Goal: Transaction & Acquisition: Obtain resource

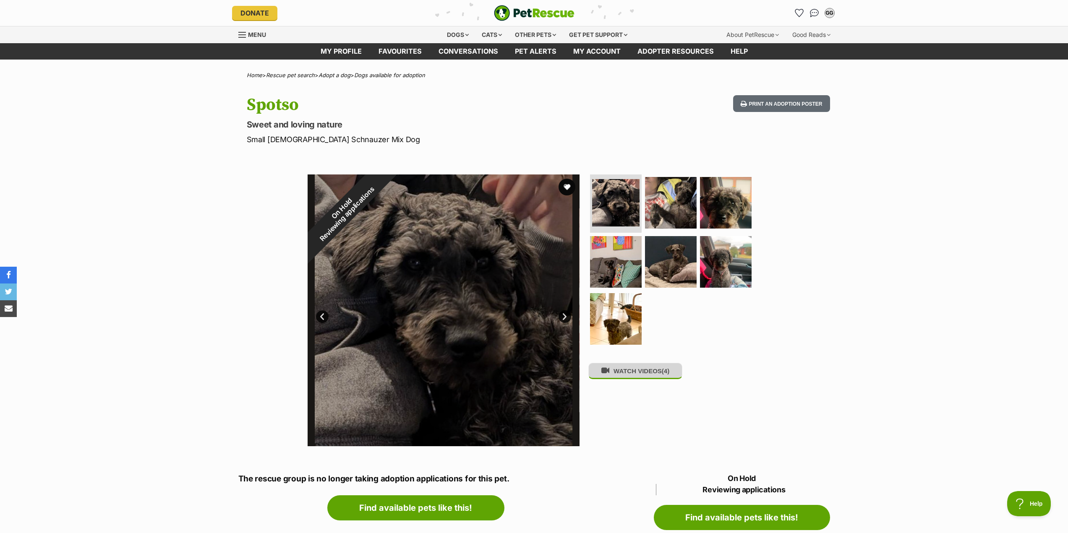
click at [630, 374] on button "WATCH VIDEOS (4)" at bounding box center [635, 371] width 94 height 16
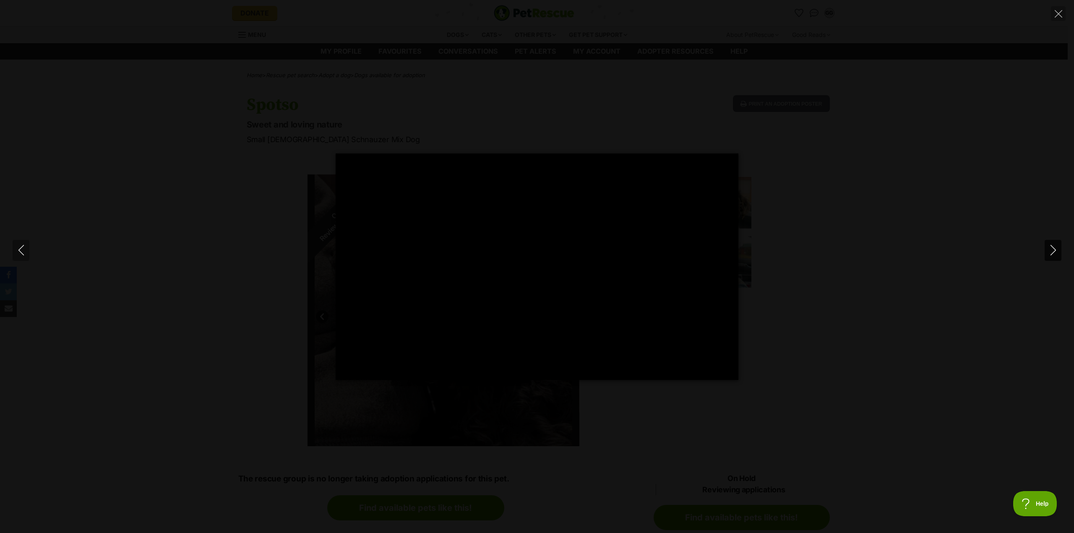
type input "100"
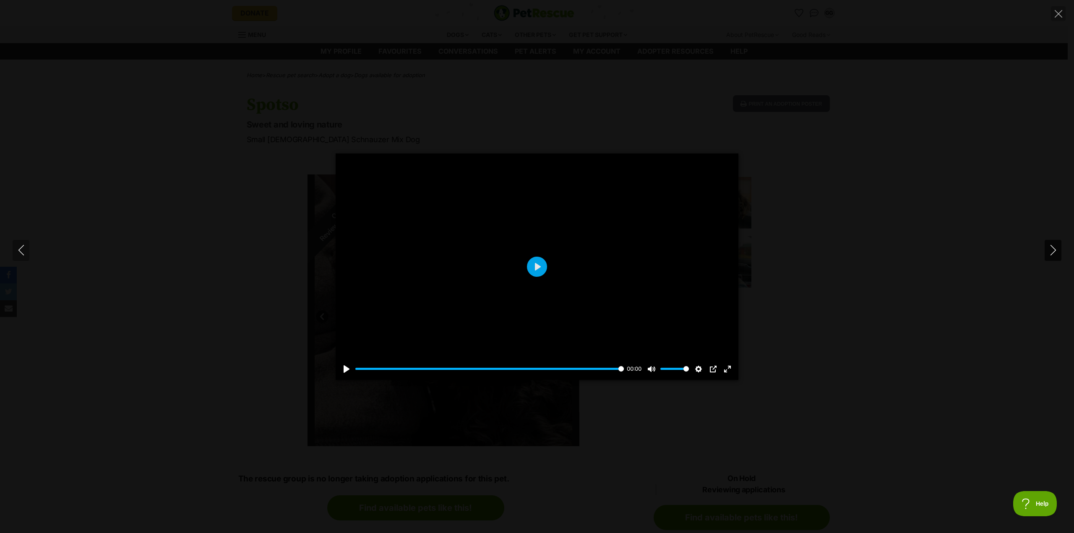
click at [1051, 246] on icon "Next" at bounding box center [1052, 250] width 5 height 10
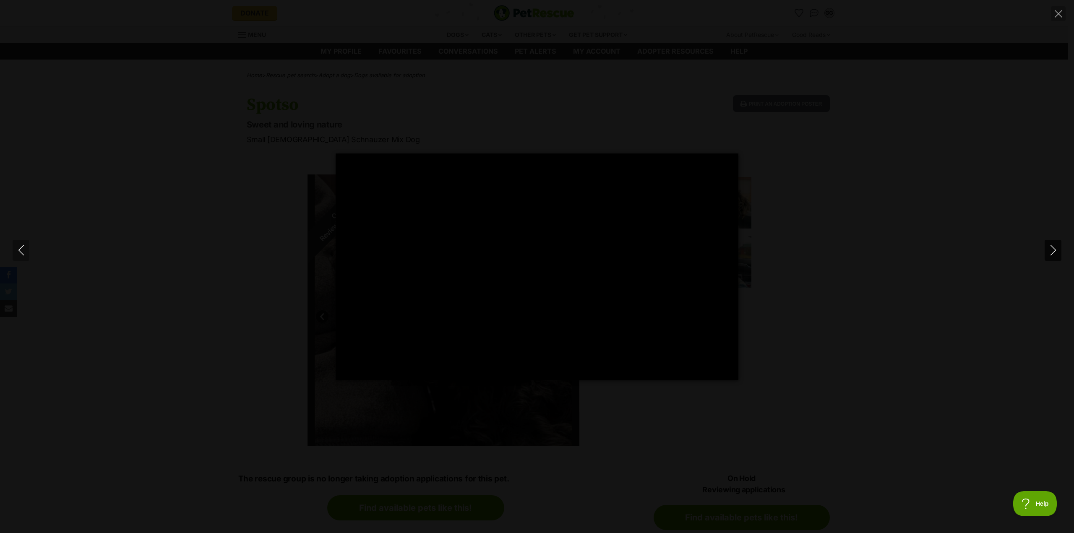
click at [1049, 247] on icon "Next" at bounding box center [1053, 250] width 10 height 10
type input "16.06"
click at [1059, 7] on button "Close" at bounding box center [1058, 13] width 15 height 15
type input "43.23"
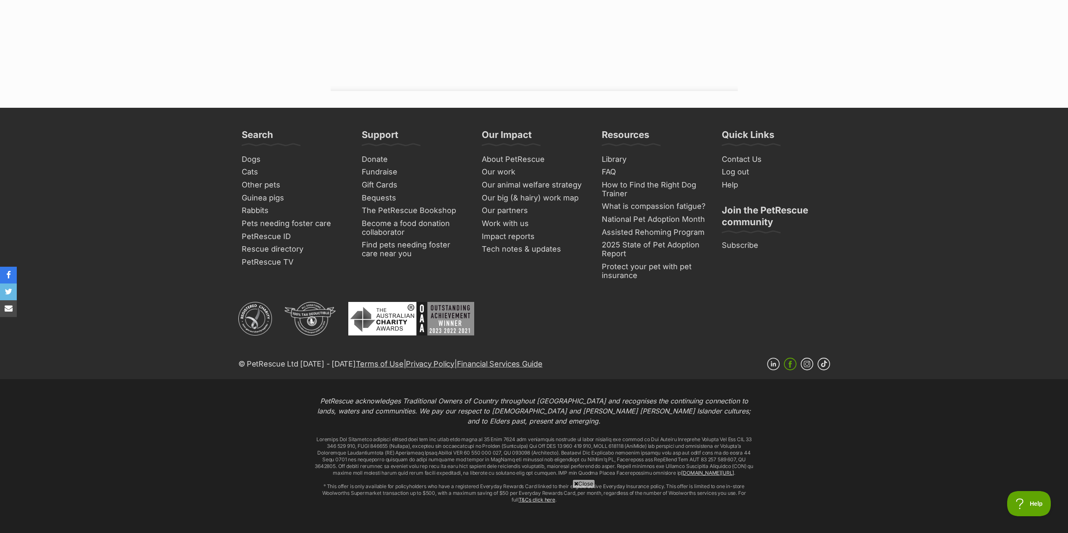
click at [789, 358] on link "Facebook" at bounding box center [790, 364] width 13 height 13
click at [774, 358] on link "Linkedin" at bounding box center [773, 364] width 13 height 13
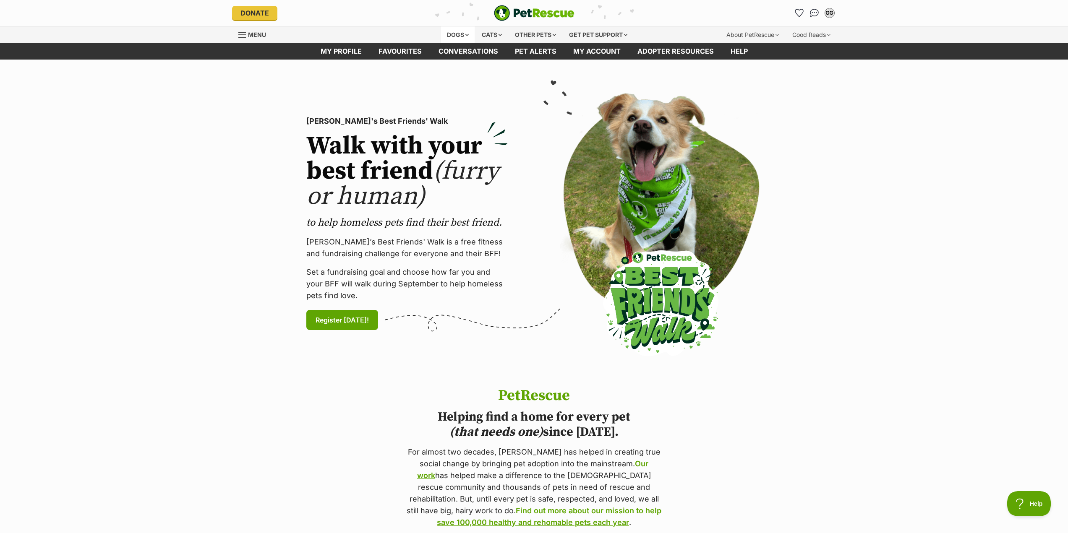
click at [446, 38] on div "Dogs" at bounding box center [458, 34] width 34 height 17
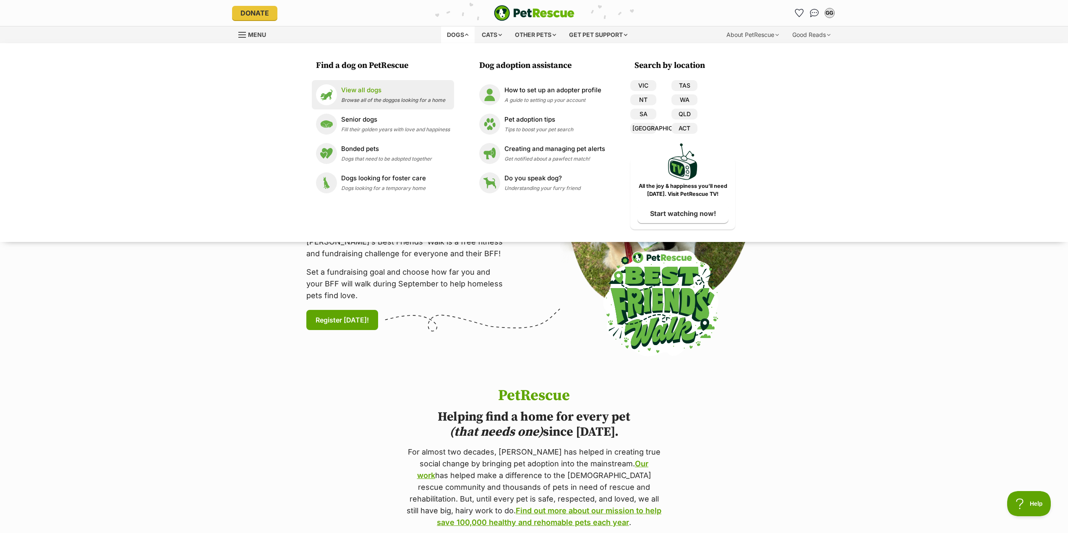
click at [362, 86] on p "View all dogs" at bounding box center [393, 91] width 104 height 10
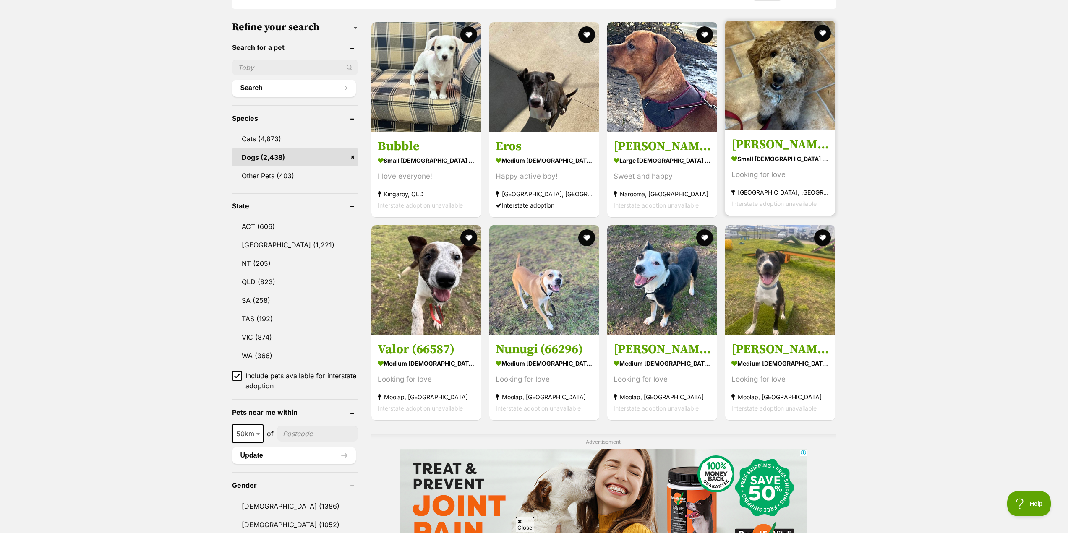
click at [785, 69] on img at bounding box center [780, 76] width 110 height 110
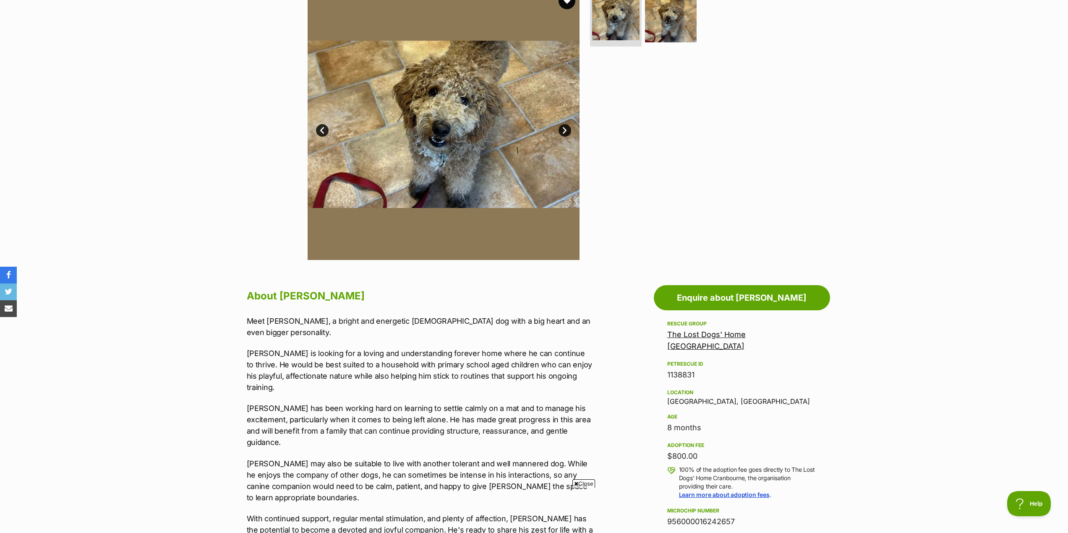
scroll to position [168, 0]
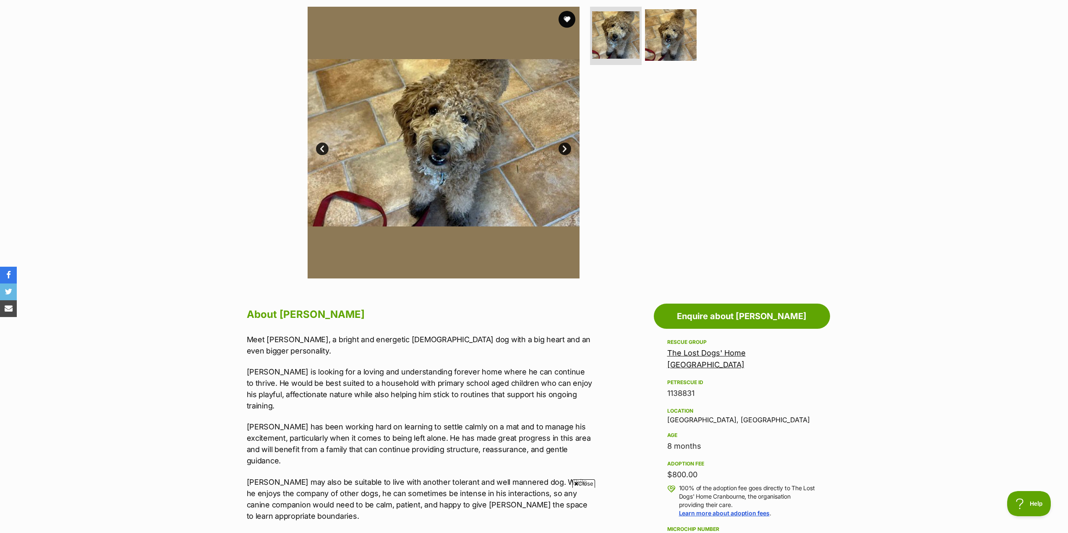
click at [565, 148] on link "Next" at bounding box center [564, 149] width 13 height 13
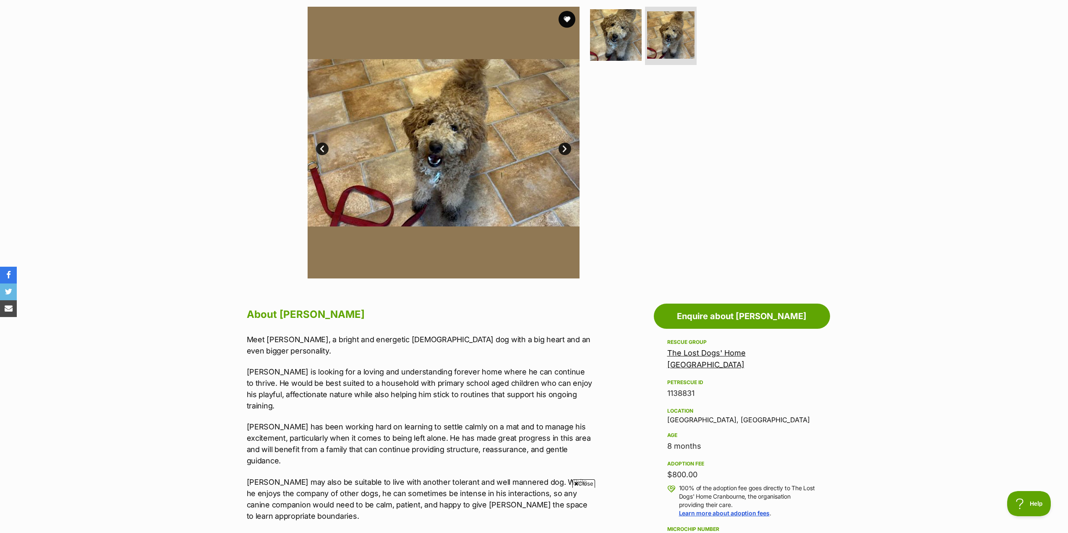
click at [565, 148] on link "Next" at bounding box center [564, 149] width 13 height 13
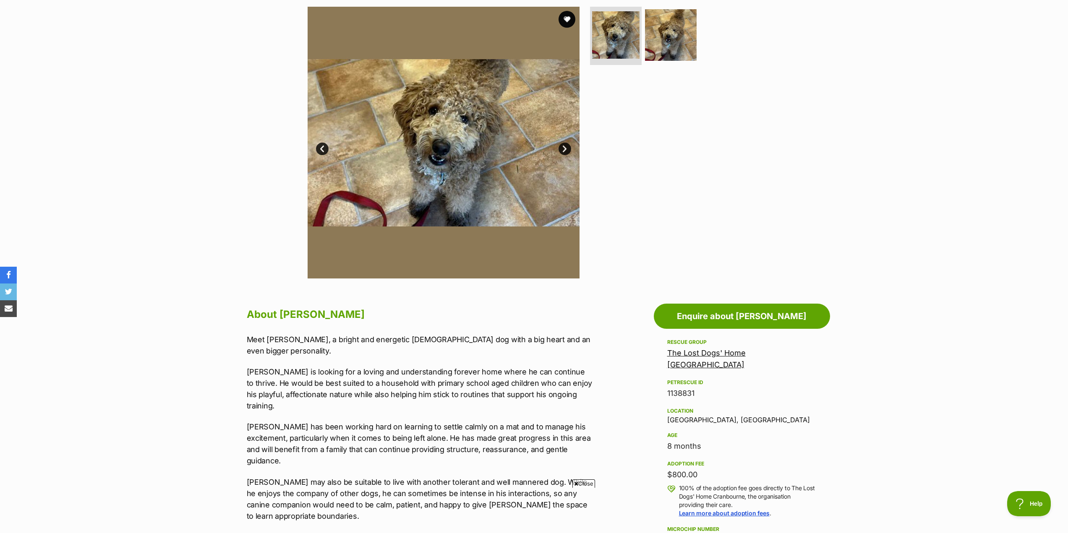
click at [565, 148] on link "Next" at bounding box center [564, 149] width 13 height 13
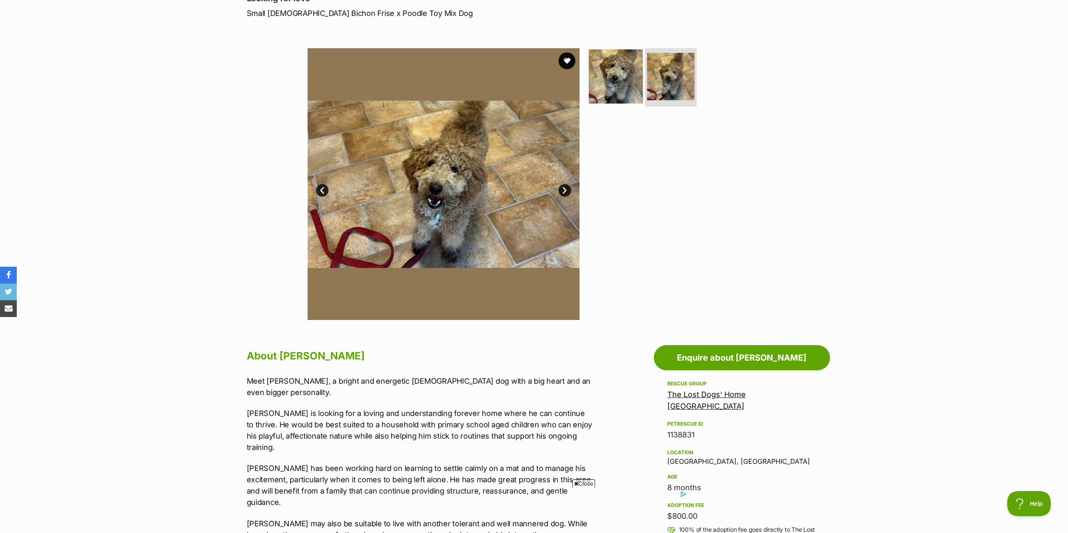
scroll to position [126, 0]
drag, startPoint x: 566, startPoint y: 63, endPoint x: 572, endPoint y: 63, distance: 5.9
click at [568, 63] on button "favourite" at bounding box center [567, 61] width 18 height 18
click at [568, 190] on link "Next" at bounding box center [564, 191] width 13 height 13
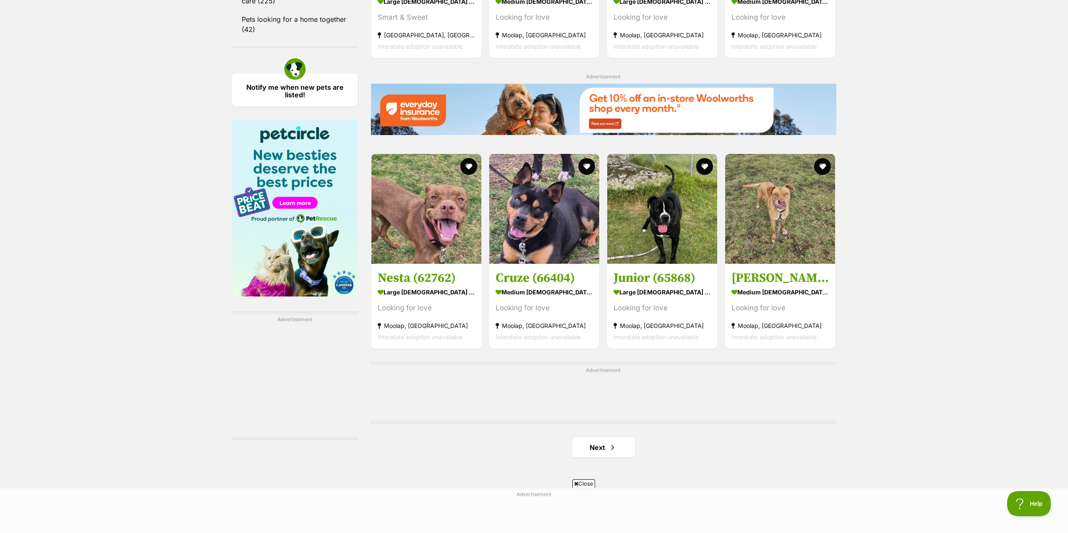
scroll to position [1175, 0]
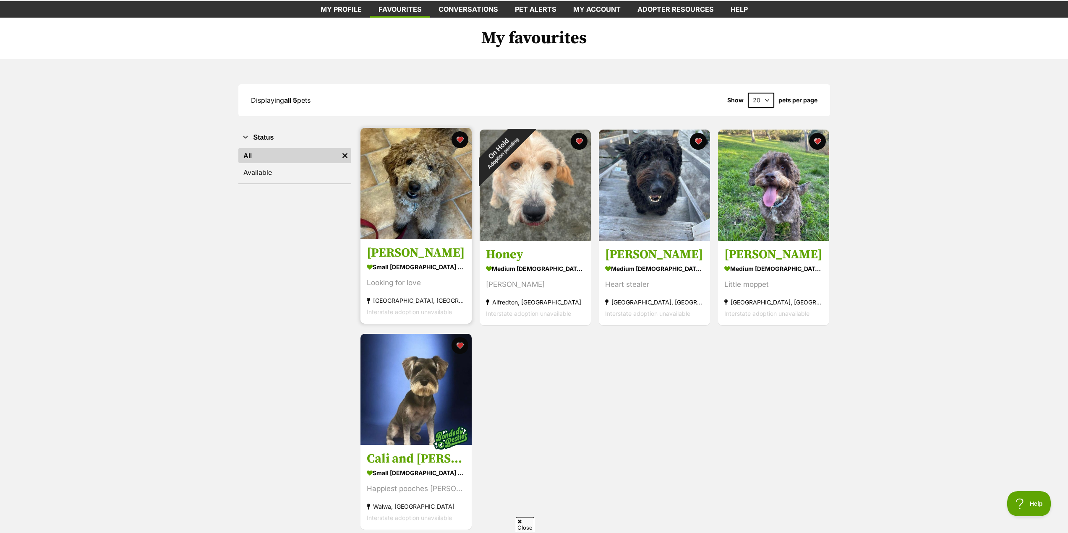
click at [413, 203] on img at bounding box center [415, 183] width 111 height 111
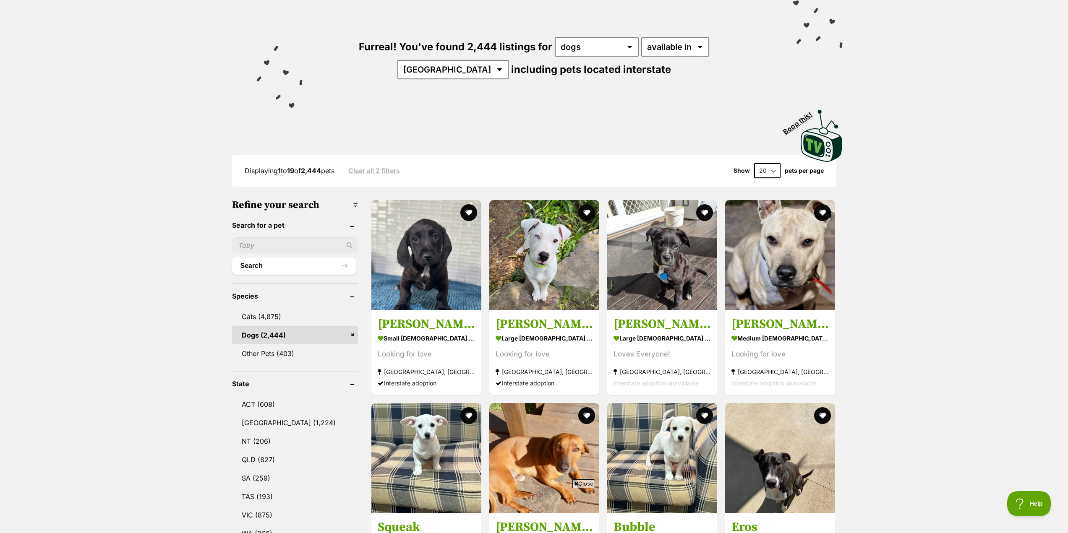
scroll to position [37, 0]
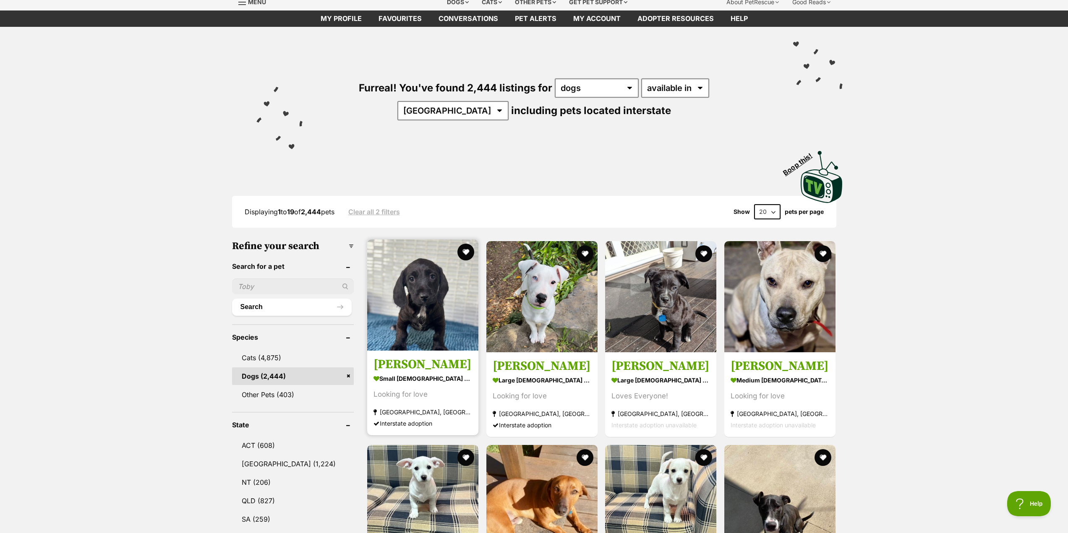
click at [406, 300] on img at bounding box center [422, 295] width 111 height 111
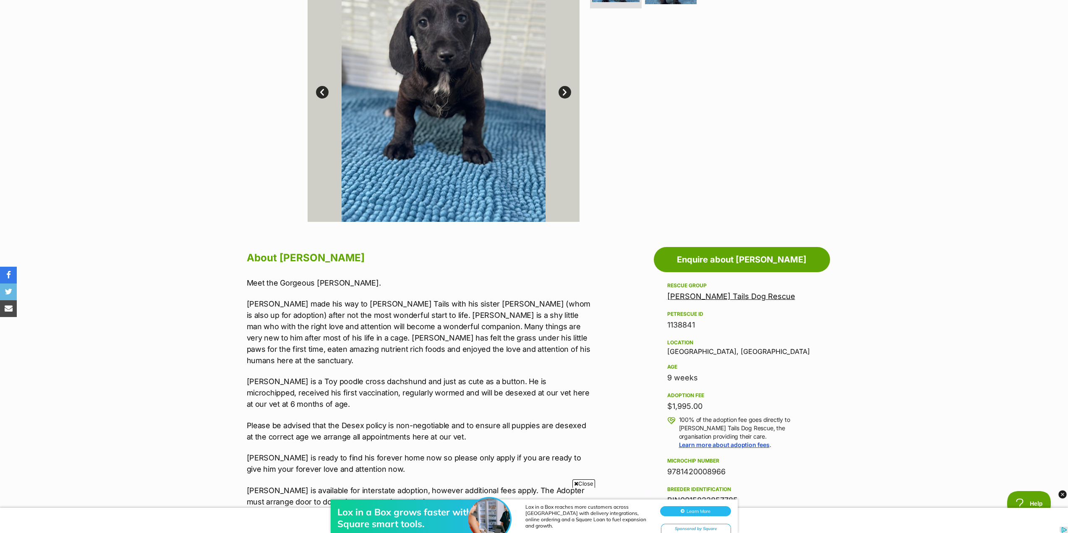
scroll to position [126, 0]
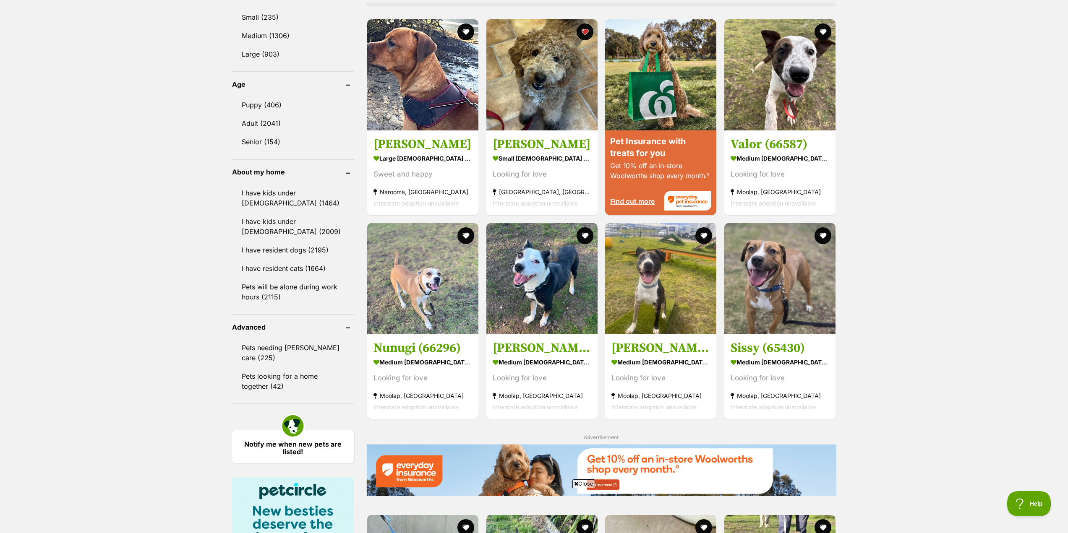
scroll to position [788, 0]
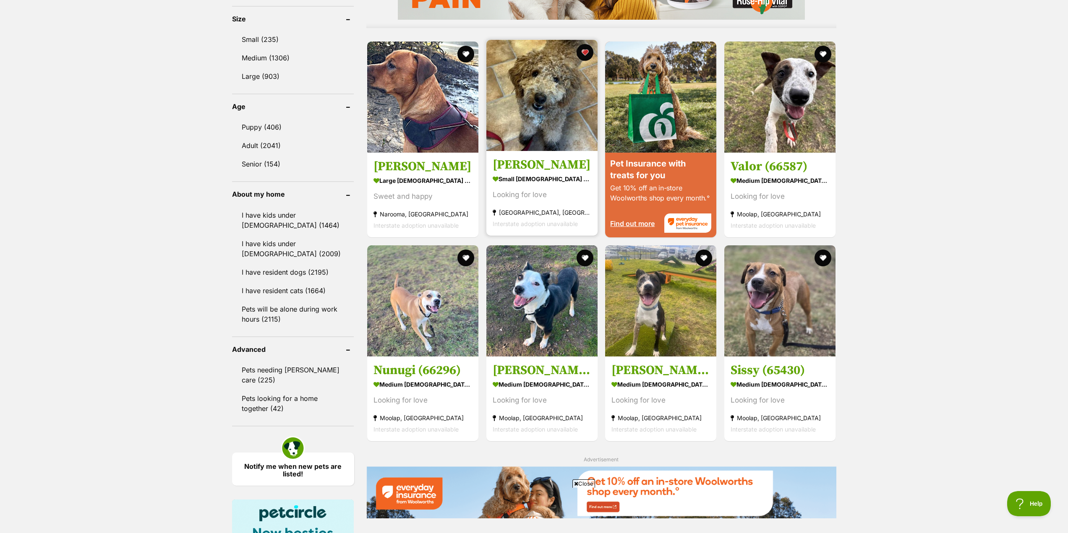
click at [524, 97] on img at bounding box center [541, 95] width 111 height 111
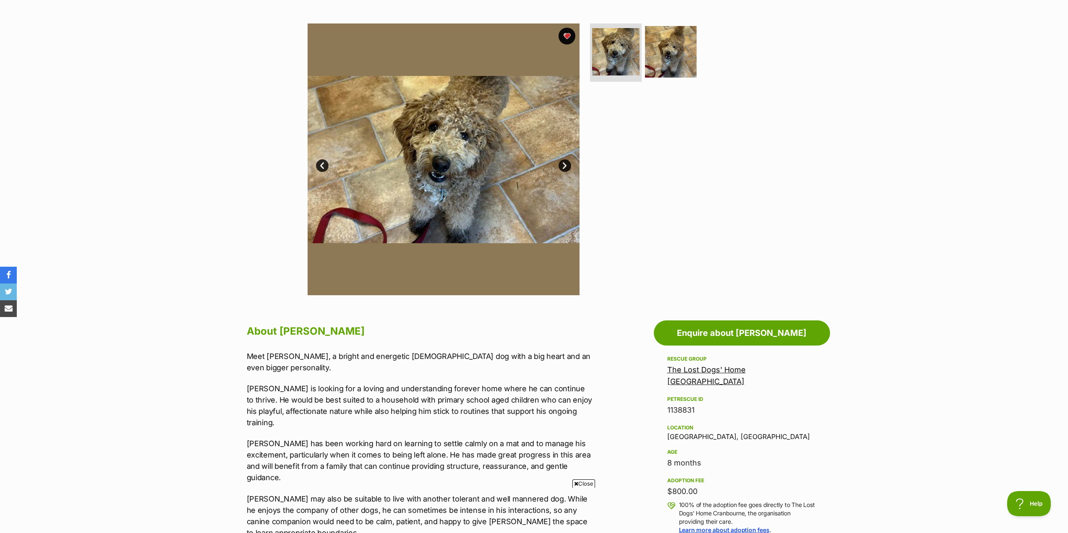
scroll to position [126, 0]
